Goal: Navigation & Orientation: Find specific page/section

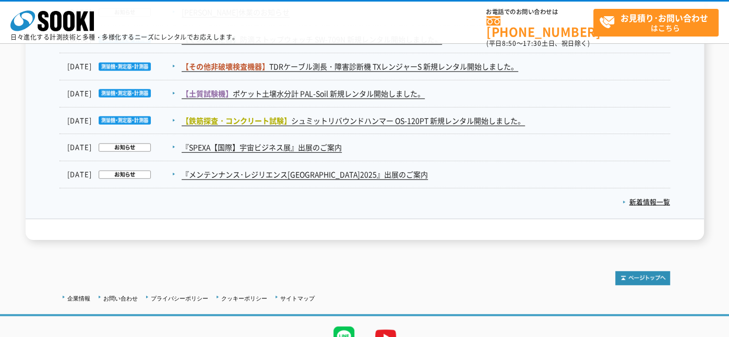
scroll to position [1849, 0]
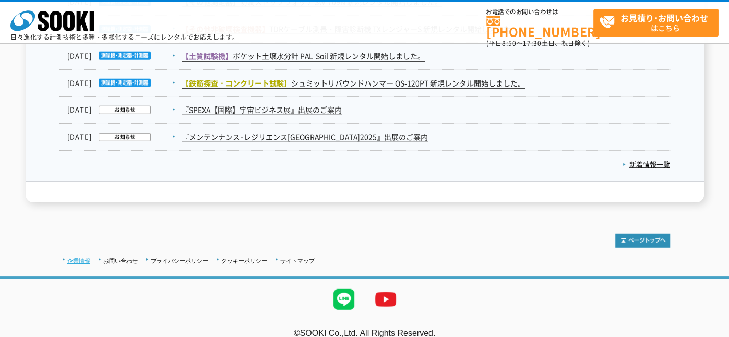
click at [73, 258] on link "企業情報" at bounding box center [78, 261] width 23 height 6
